Goal: Book appointment/travel/reservation

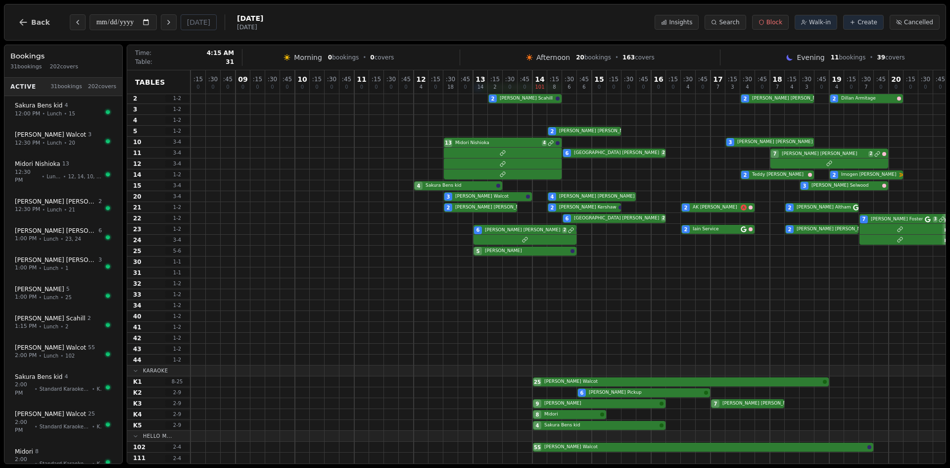
scroll to position [23, 492]
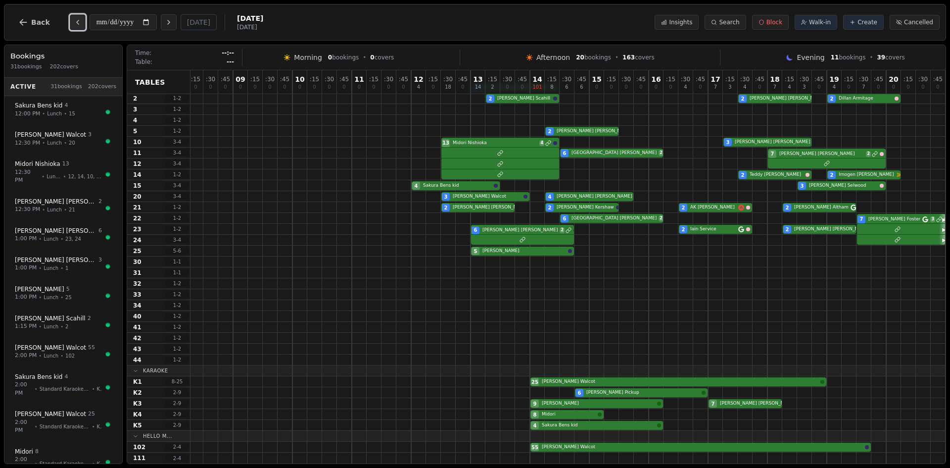
click at [74, 24] on icon "Previous day" at bounding box center [78, 22] width 8 height 8
type input "**********"
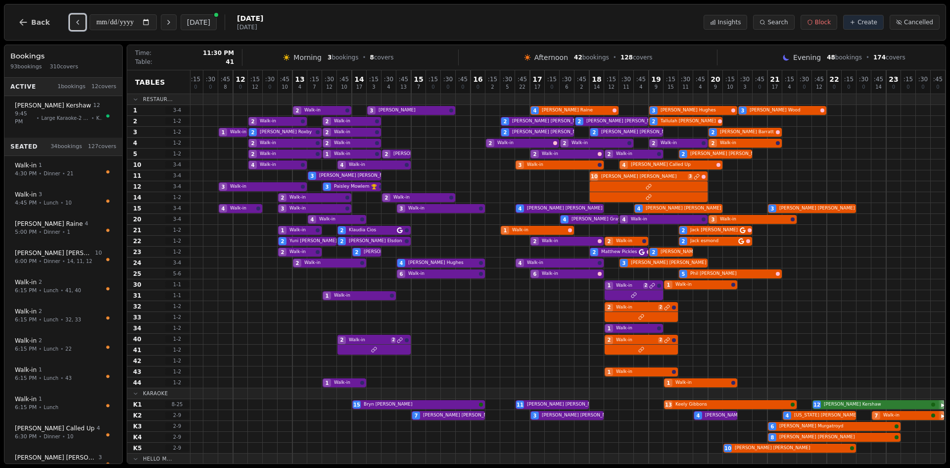
scroll to position [20, 670]
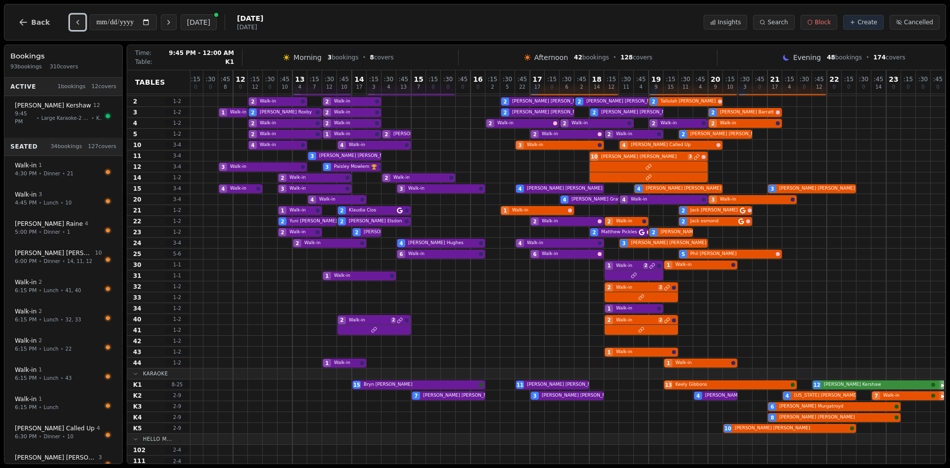
click at [864, 385] on div "15 [PERSON_NAME] 11 [PERSON_NAME] 13 [PERSON_NAME] 12 [PERSON_NAME]" at bounding box center [232, 384] width 1425 height 11
select select "****"
select select "**"
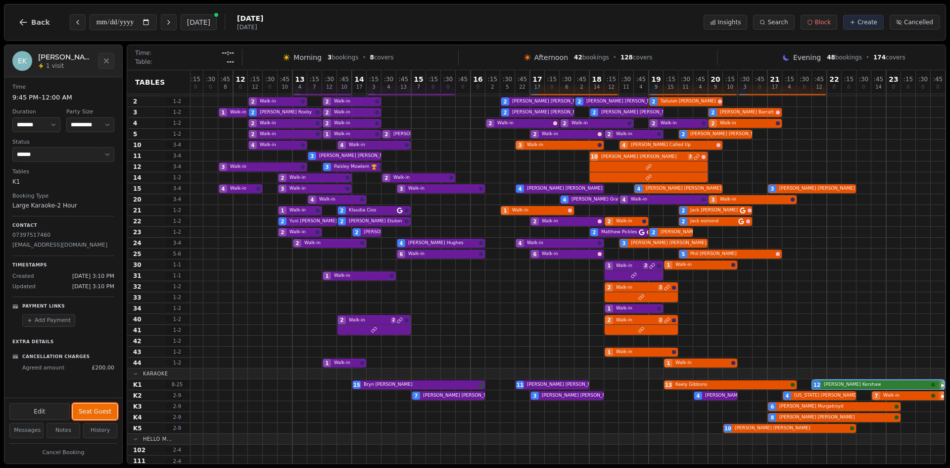
click at [106, 405] on button "Seat Guest" at bounding box center [95, 411] width 45 height 16
click at [106, 405] on button "Complete" at bounding box center [97, 411] width 41 height 16
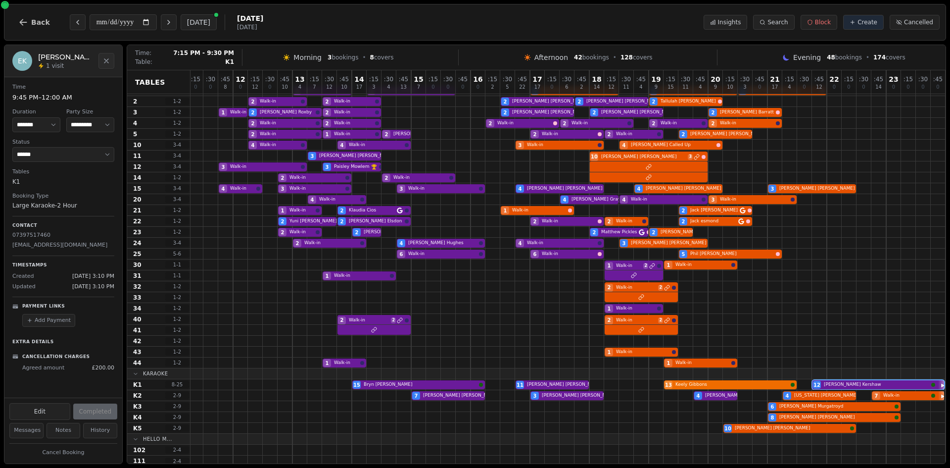
click at [707, 386] on div "15 [PERSON_NAME] 11 [PERSON_NAME] 13 [PERSON_NAME] 12 [PERSON_NAME]" at bounding box center [232, 384] width 1425 height 11
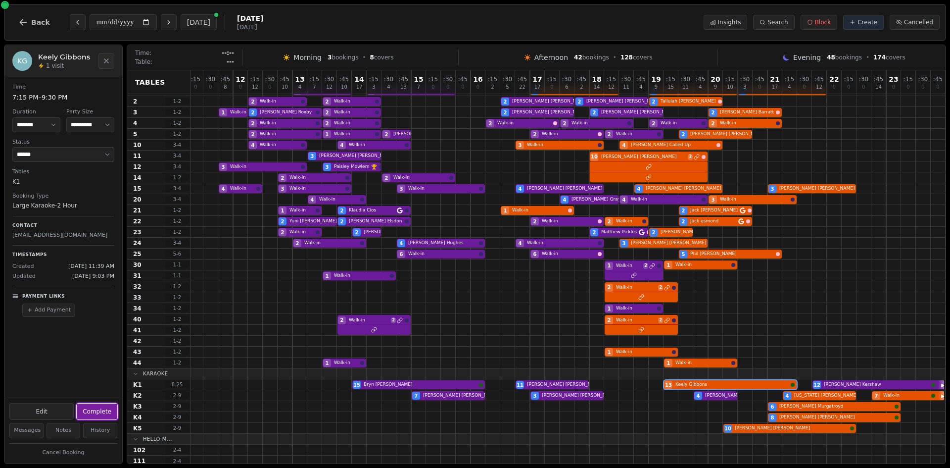
click at [96, 412] on button "Complete" at bounding box center [97, 411] width 41 height 16
click at [800, 395] on div "7 [PERSON_NAME] 3 [PERSON_NAME] 4 [PERSON_NAME] 4 [US_STATE][PERSON_NAME] 7 Wal…" at bounding box center [232, 395] width 1425 height 11
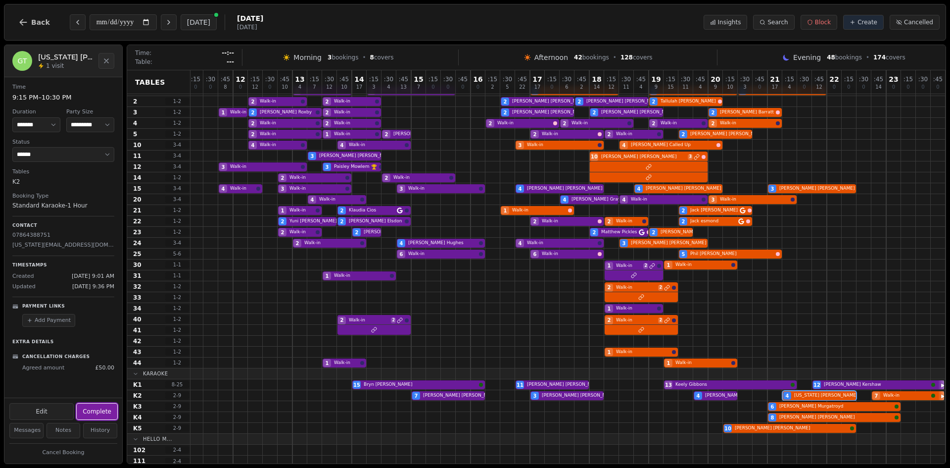
click at [105, 408] on button "Complete" at bounding box center [97, 411] width 41 height 16
click at [920, 395] on div "7 [PERSON_NAME] 3 [PERSON_NAME] 4 [PERSON_NAME] 4 [US_STATE][PERSON_NAME] 7 Wal…" at bounding box center [232, 395] width 1425 height 11
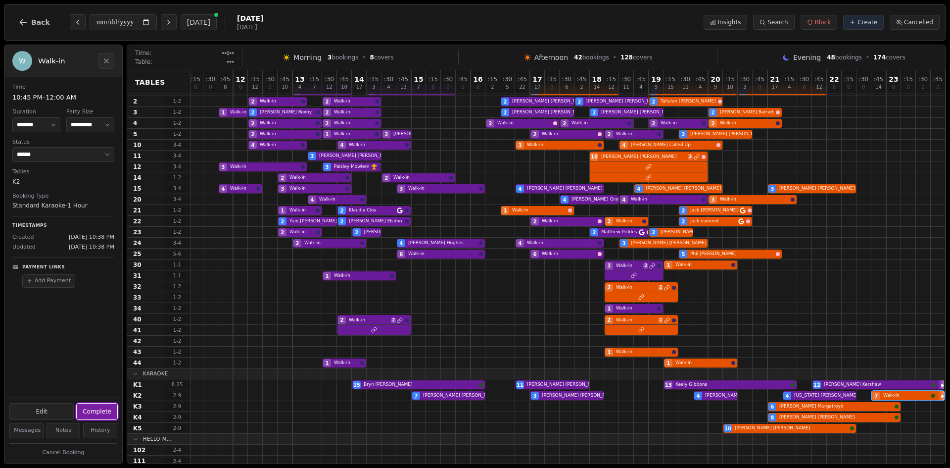
click at [98, 413] on button "Complete" at bounding box center [97, 411] width 41 height 16
click at [785, 403] on div "6 [PERSON_NAME]" at bounding box center [232, 406] width 1425 height 11
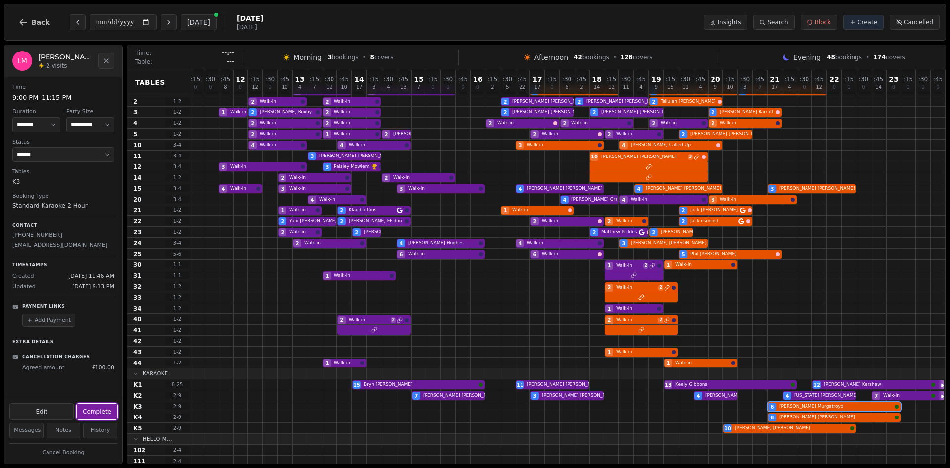
click at [87, 409] on button "Complete" at bounding box center [97, 411] width 41 height 16
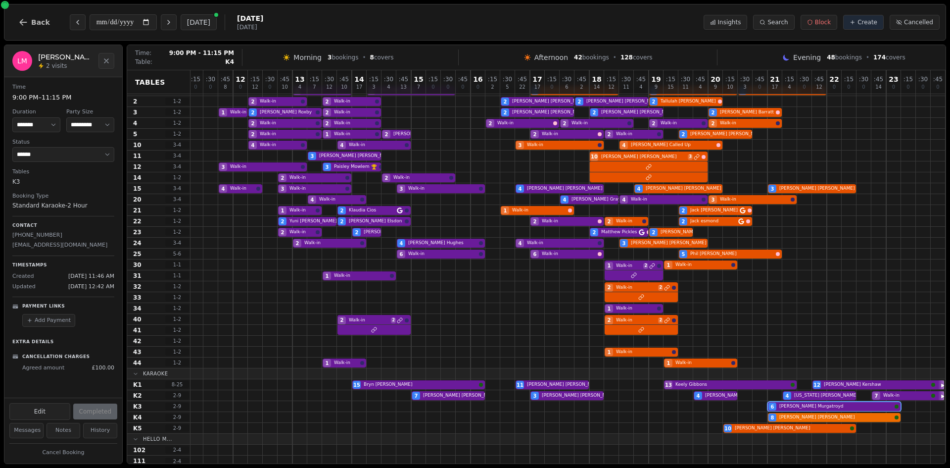
click at [817, 418] on div "8 [PERSON_NAME]" at bounding box center [232, 417] width 1425 height 11
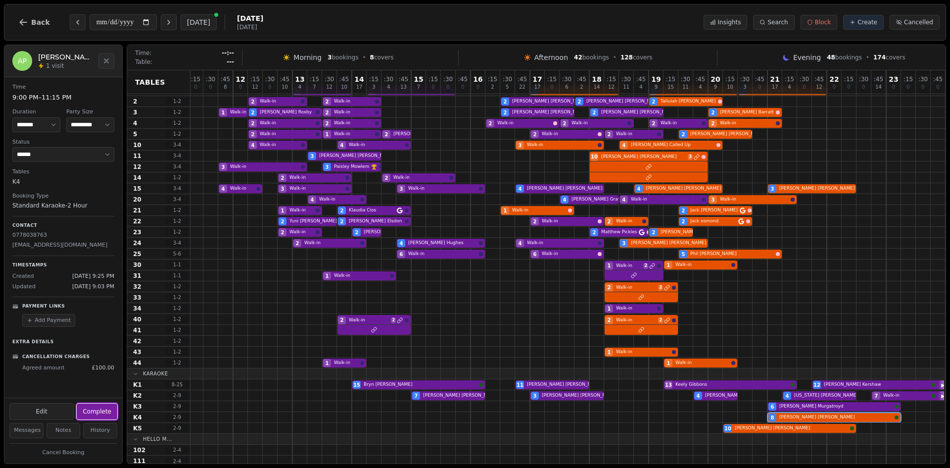
click at [103, 414] on button "Complete" at bounding box center [97, 411] width 41 height 16
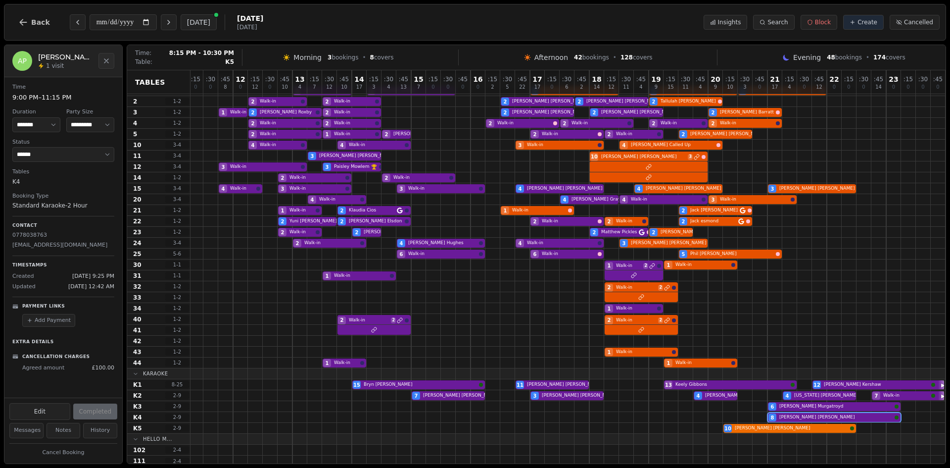
click at [774, 427] on div "10 [PERSON_NAME] [PERSON_NAME]" at bounding box center [232, 428] width 1425 height 11
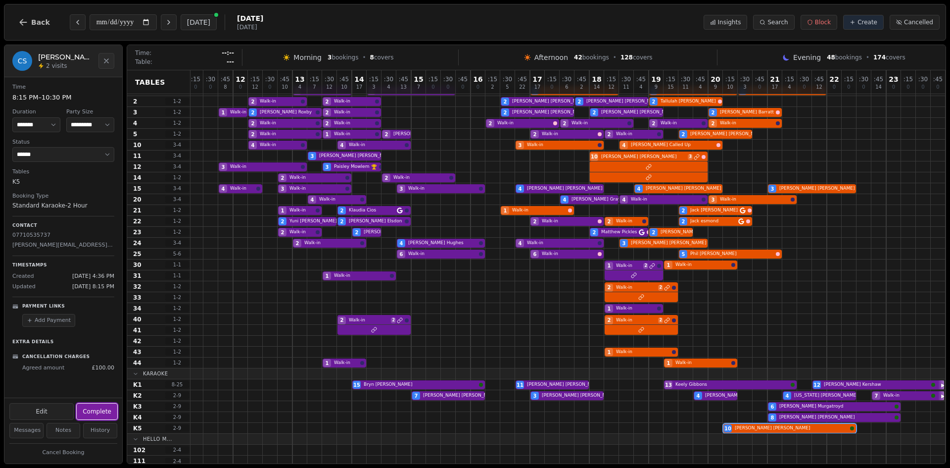
click at [95, 411] on button "Complete" at bounding box center [97, 411] width 41 height 16
click at [425, 113] on div at bounding box center [418, 112] width 15 height 10
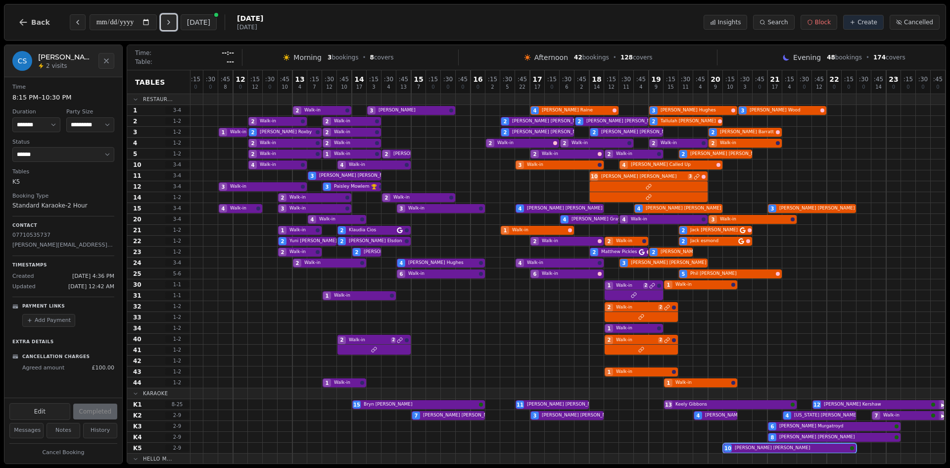
click at [173, 24] on icon "Next day" at bounding box center [169, 22] width 8 height 8
type input "**********"
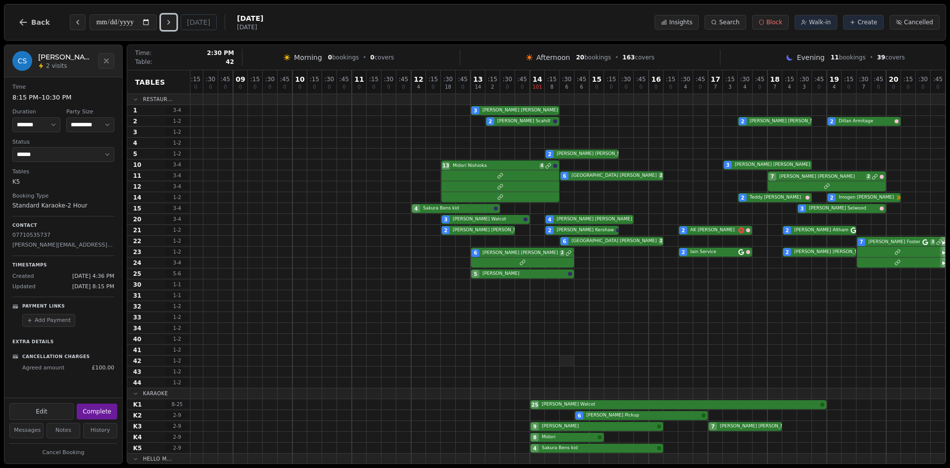
scroll to position [23, 492]
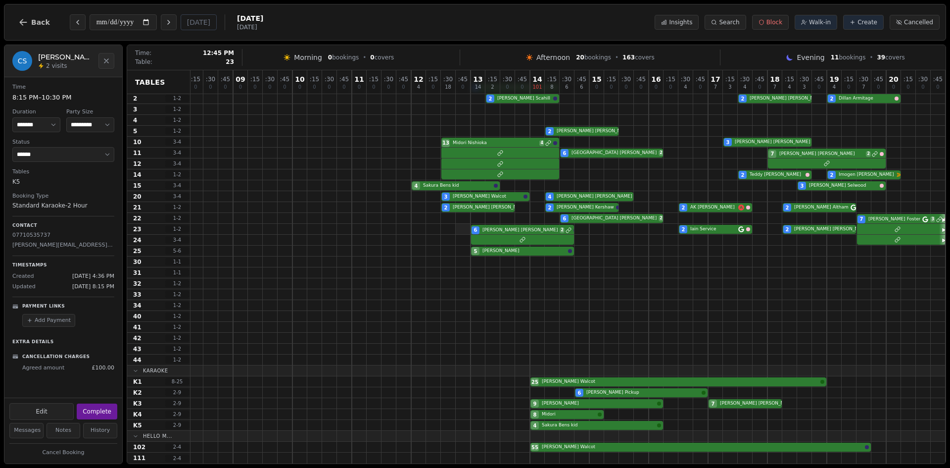
click at [741, 304] on div at bounding box center [745, 305] width 15 height 10
select select "****"
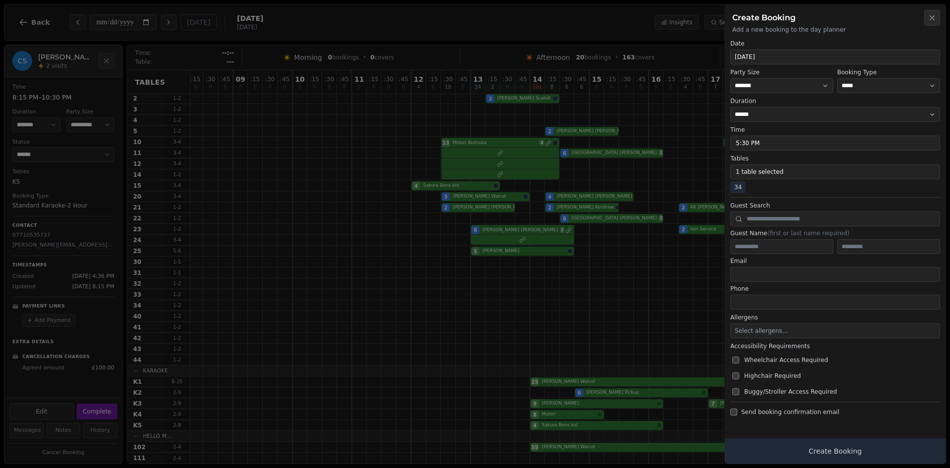
click at [614, 313] on div at bounding box center [475, 234] width 950 height 468
click at [681, 121] on div at bounding box center [475, 234] width 950 height 468
click at [935, 18] on icon "button" at bounding box center [932, 18] width 8 height 8
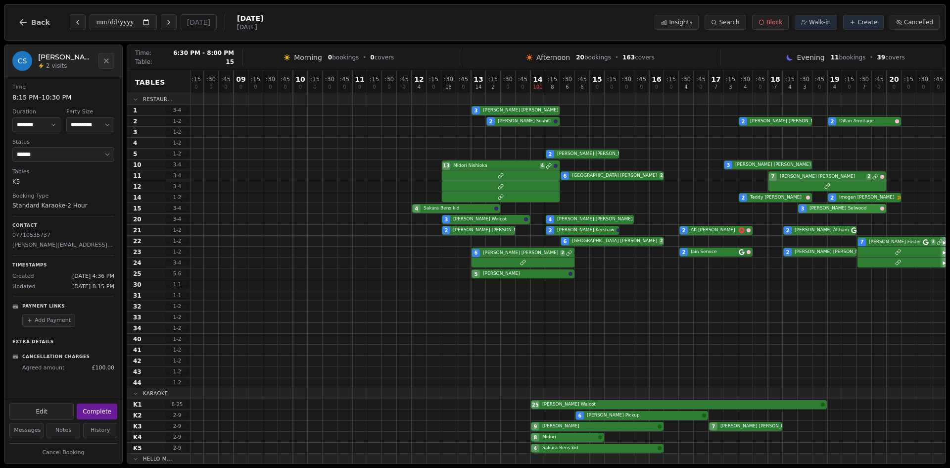
scroll to position [0, 492]
click at [74, 27] on button "Previous day" at bounding box center [78, 22] width 16 height 16
type input "**********"
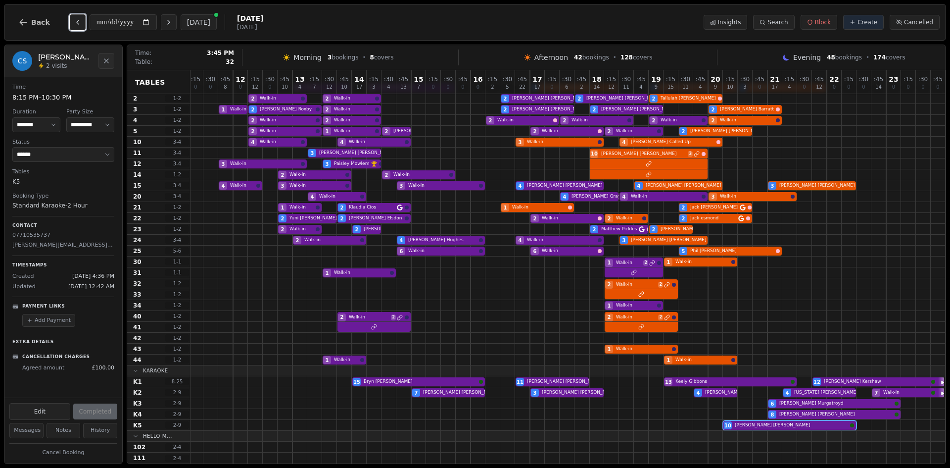
scroll to position [0, 670]
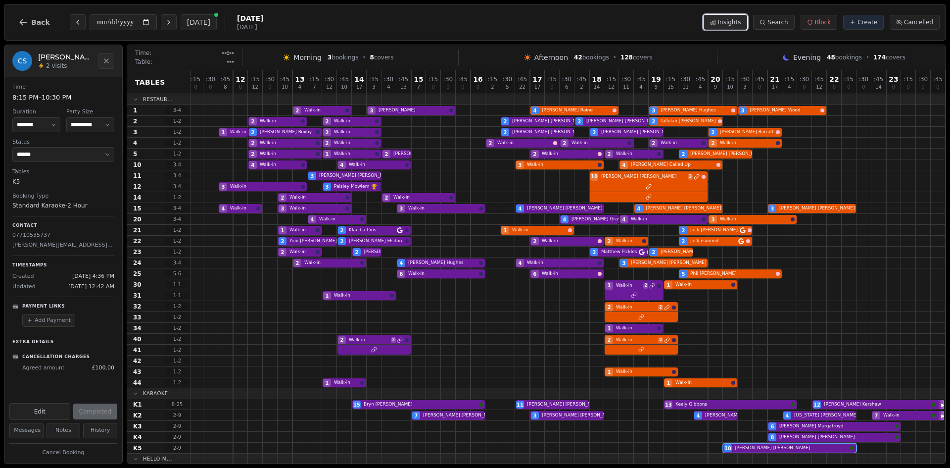
click at [730, 24] on span "Insights" at bounding box center [729, 22] width 23 height 8
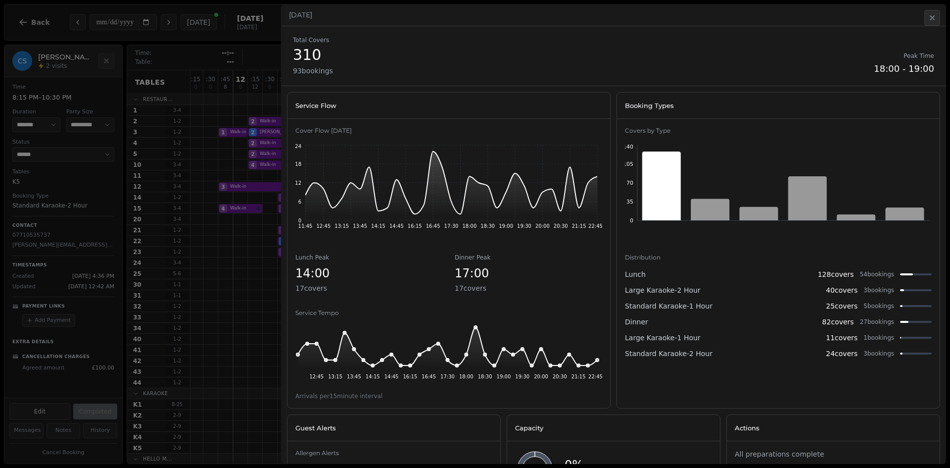
click at [222, 308] on div at bounding box center [475, 234] width 950 height 468
click at [935, 20] on icon "button" at bounding box center [932, 18] width 8 height 8
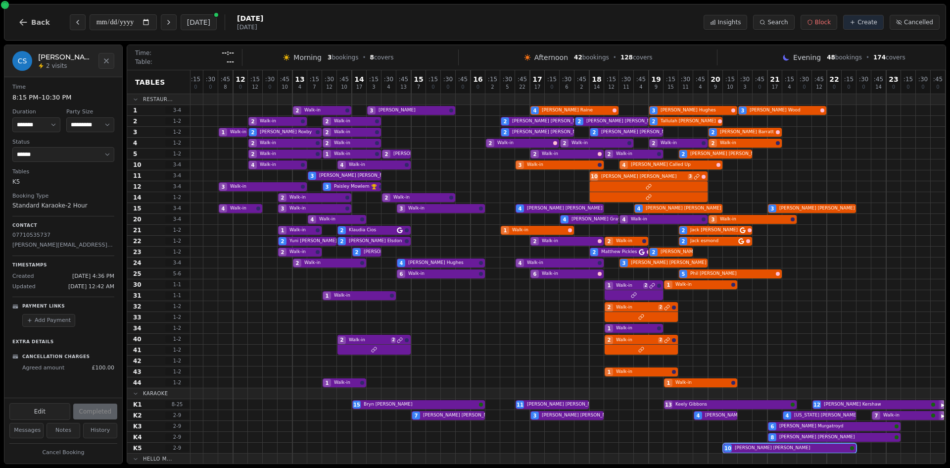
click at [652, 225] on div at bounding box center [656, 230] width 15 height 10
click at [279, 392] on div at bounding box center [285, 393] width 15 height 10
